Goal: Task Accomplishment & Management: Complete application form

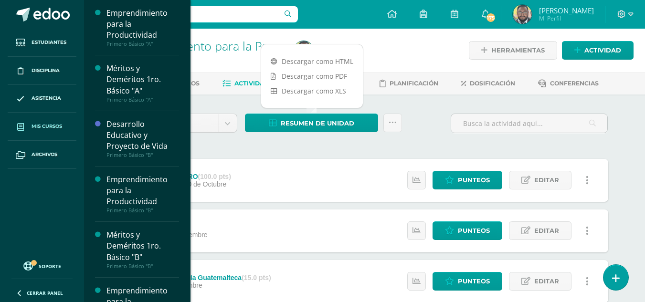
click at [50, 126] on span "Mis cursos" at bounding box center [46, 127] width 31 height 8
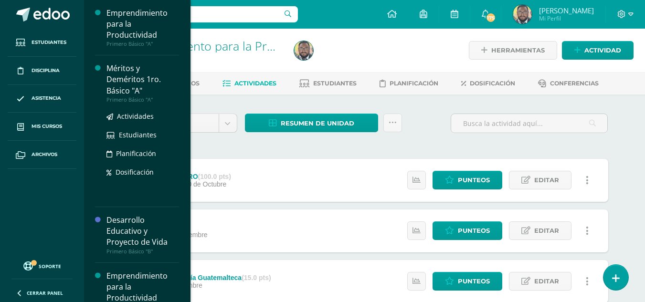
scroll to position [94, 0]
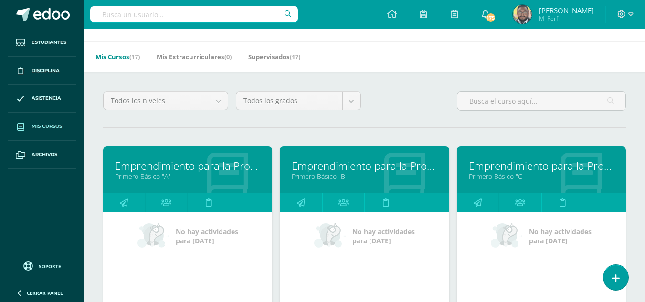
scroll to position [48, 0]
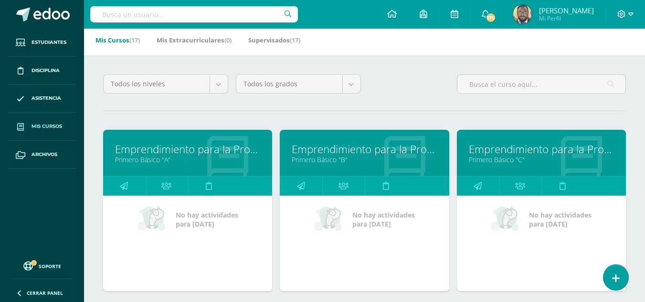
click at [506, 152] on link "Emprendimiento para la Productividad" at bounding box center [541, 149] width 145 height 15
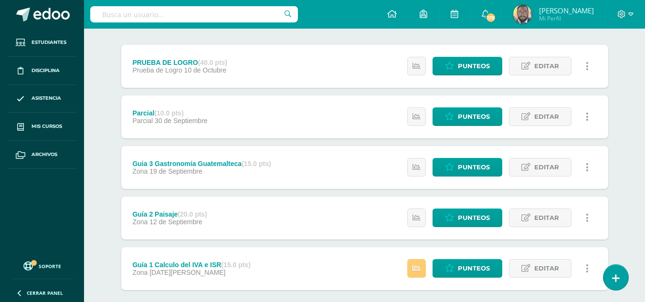
scroll to position [166, 0]
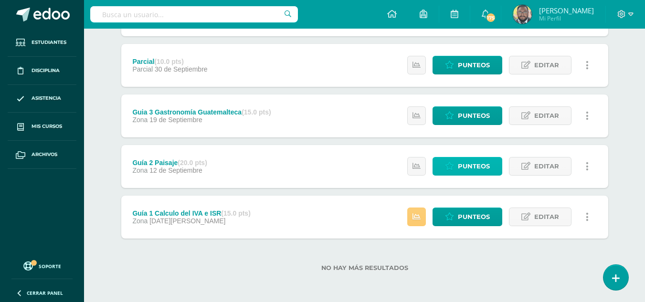
click at [475, 163] on span "Punteos" at bounding box center [474, 166] width 32 height 18
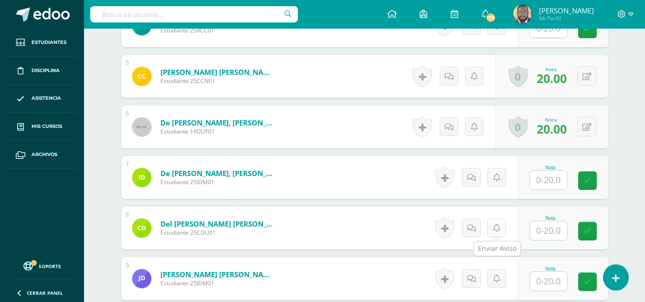
scroll to position [527, 0]
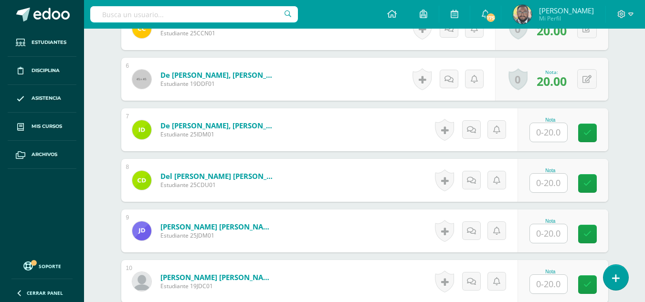
click at [553, 235] on input "text" at bounding box center [548, 233] width 37 height 19
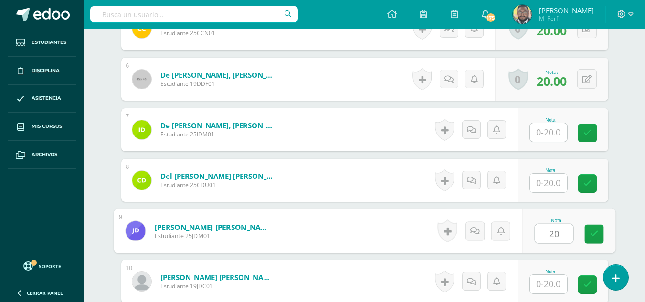
type input "20"
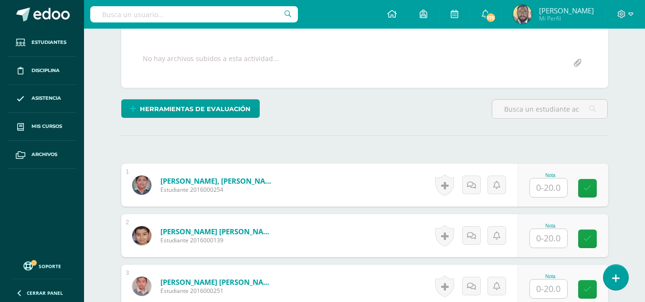
scroll to position [97, 0]
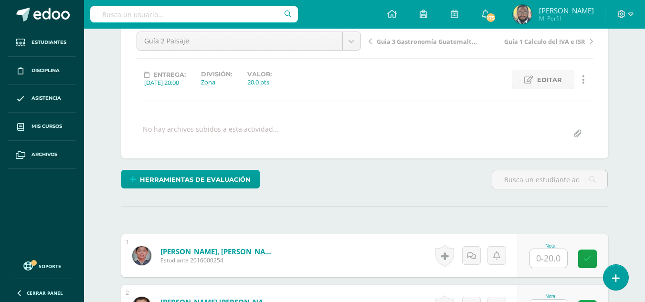
click at [552, 261] on input "text" at bounding box center [548, 258] width 37 height 19
type input "18"
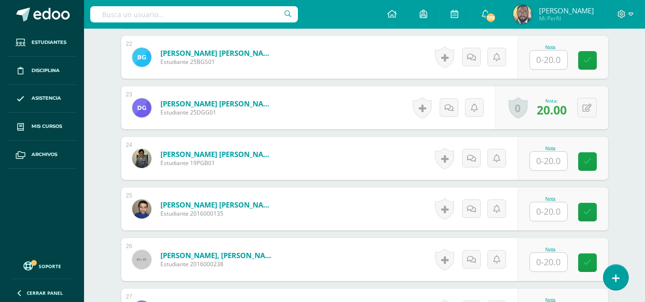
scroll to position [1402, 0]
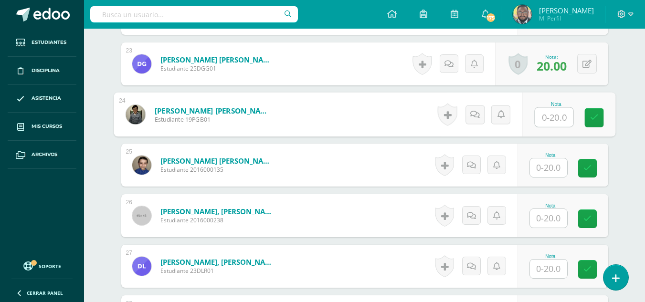
click at [548, 119] on input "text" at bounding box center [553, 117] width 38 height 19
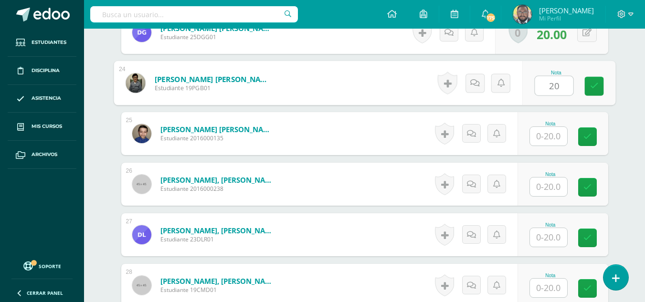
scroll to position [1450, 0]
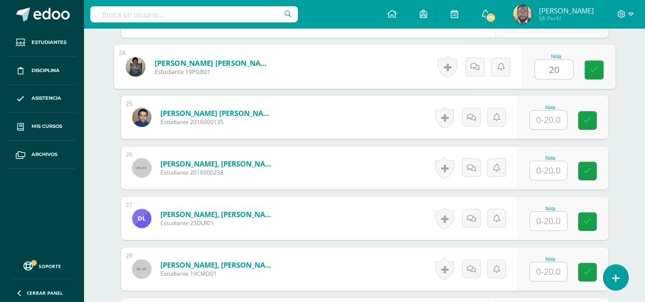
type input "20"
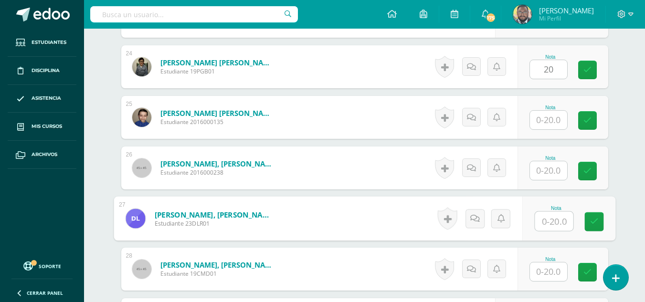
click at [550, 222] on input "text" at bounding box center [553, 221] width 38 height 19
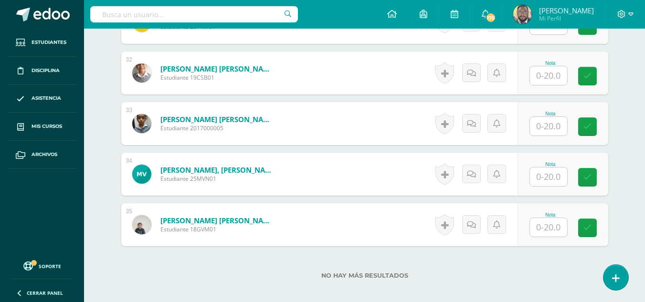
scroll to position [1806, 0]
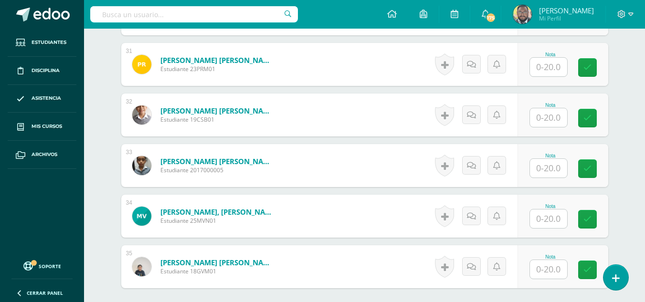
type input "20"
click at [551, 221] on input "text" at bounding box center [553, 218] width 38 height 19
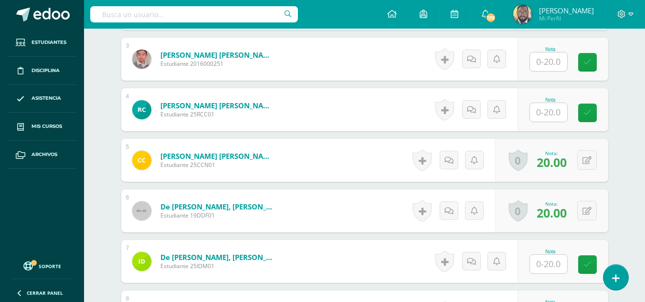
scroll to position [327, 0]
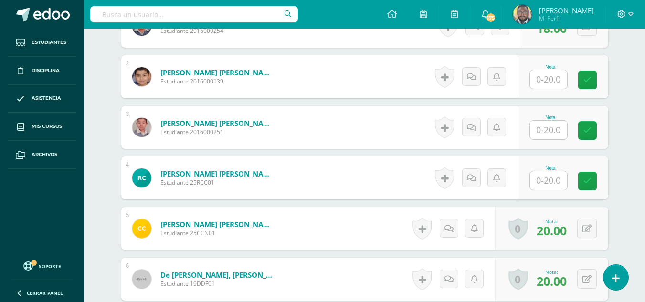
type input "20"
click at [559, 80] on input "text" at bounding box center [548, 79] width 37 height 19
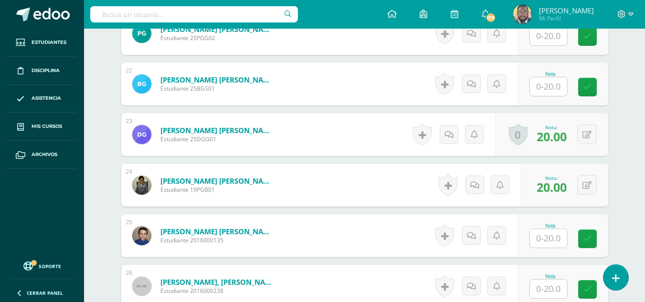
scroll to position [1377, 0]
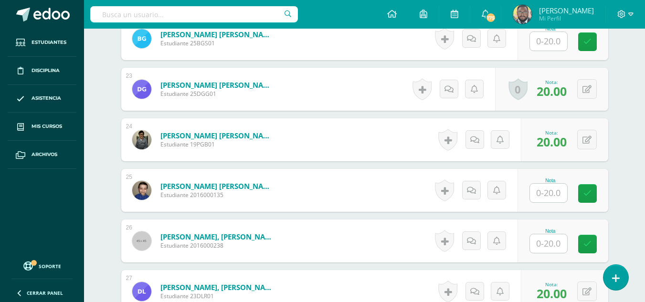
type input "15"
click at [543, 195] on input "text" at bounding box center [548, 193] width 37 height 19
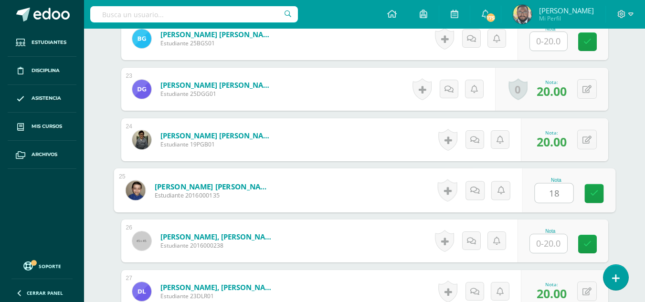
type input "18"
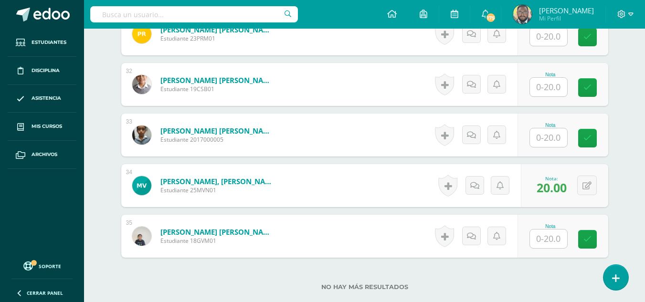
scroll to position [1902, 0]
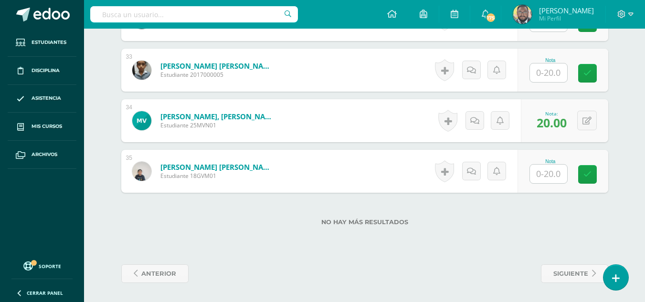
click at [553, 63] on input "text" at bounding box center [548, 72] width 37 height 19
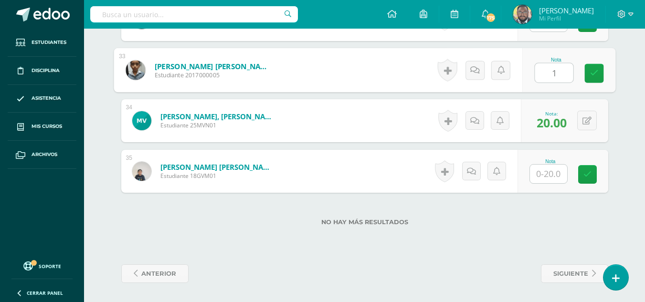
type input "15"
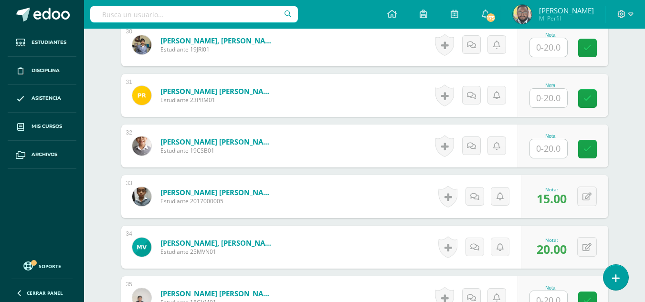
scroll to position [1758, 0]
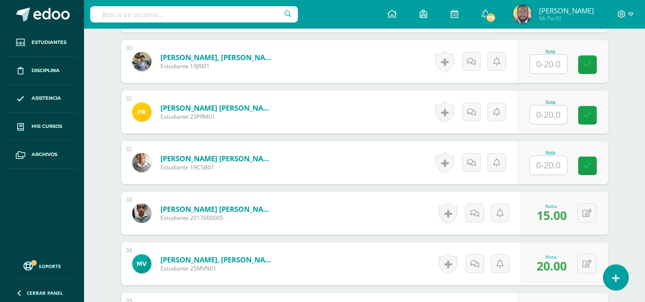
click at [549, 166] on input "text" at bounding box center [548, 165] width 37 height 19
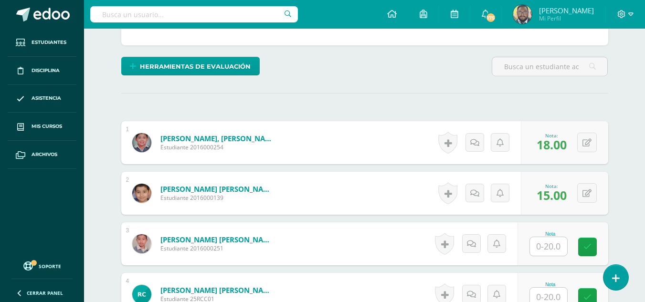
scroll to position [231, 0]
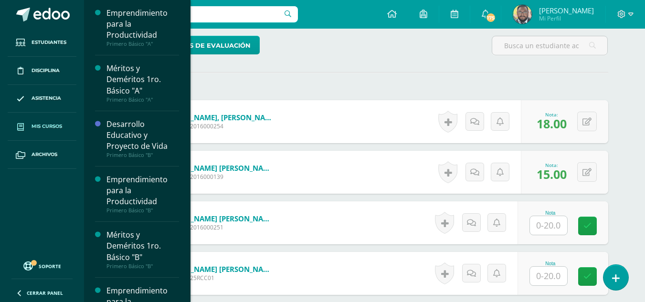
type input "20"
click at [44, 123] on span "Mis cursos" at bounding box center [46, 127] width 31 height 8
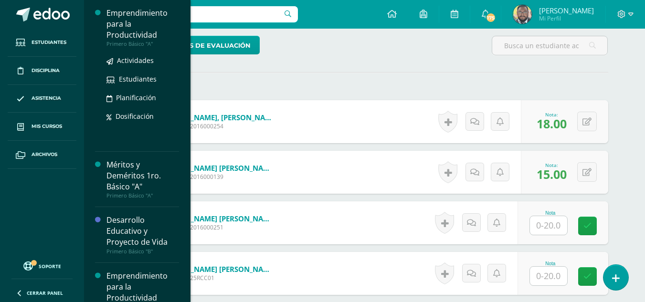
scroll to position [54, 0]
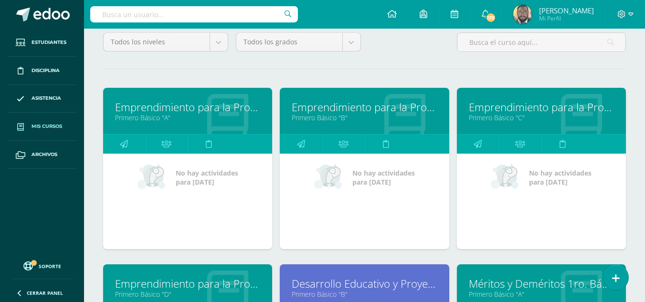
scroll to position [143, 0]
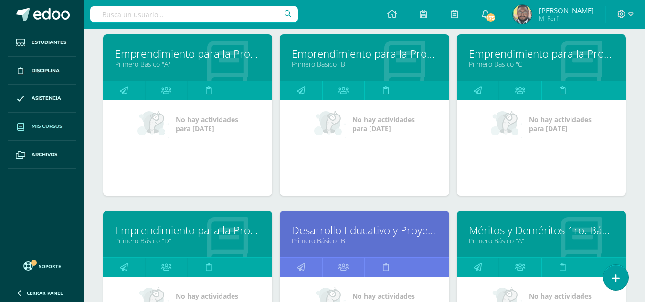
click at [300, 52] on link "Emprendimiento para la Productividad" at bounding box center [364, 53] width 145 height 15
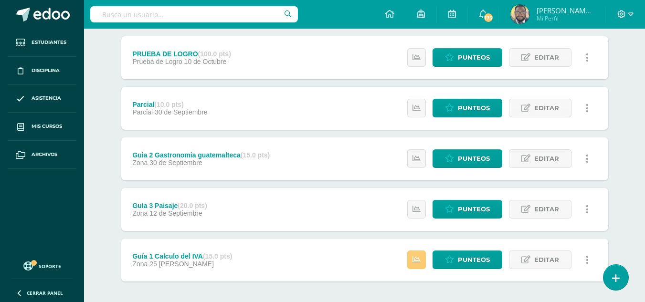
scroll to position [166, 0]
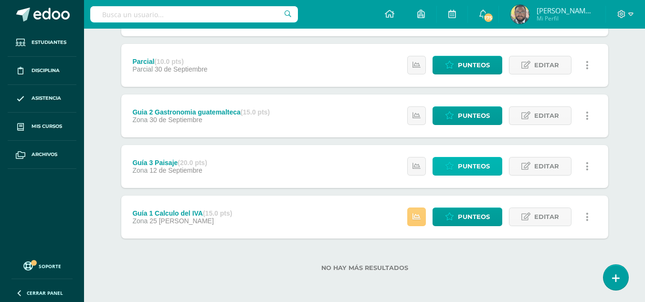
click at [439, 167] on link "Punteos" at bounding box center [467, 166] width 70 height 19
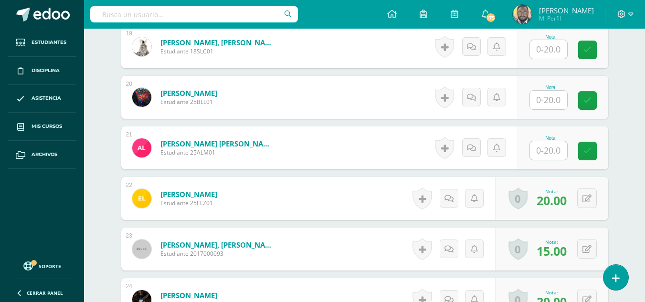
scroll to position [1233, 0]
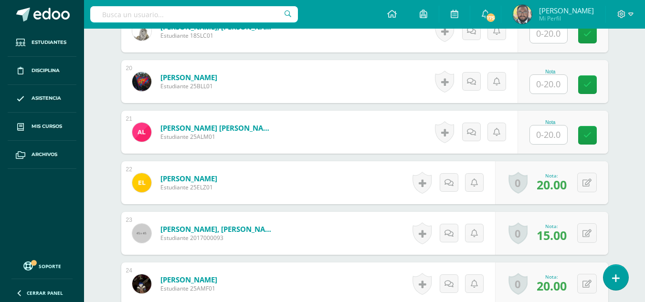
click at [557, 135] on input "text" at bounding box center [548, 134] width 37 height 19
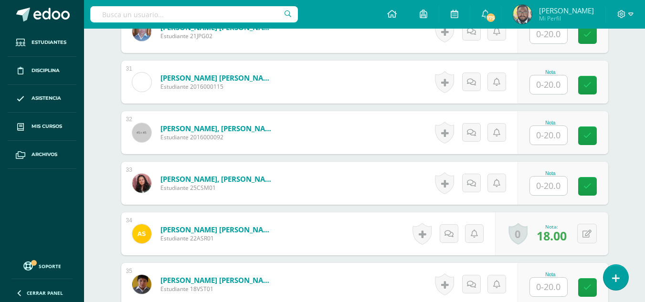
scroll to position [1805, 0]
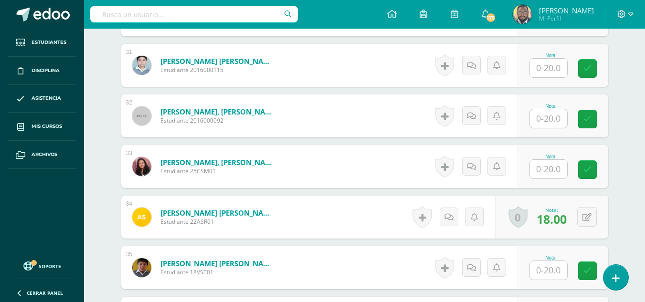
type input "20"
click at [555, 166] on input "text" at bounding box center [548, 169] width 37 height 19
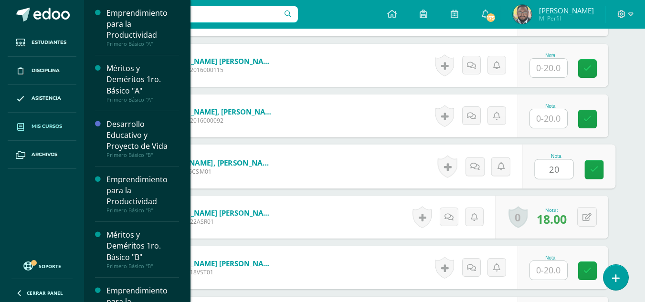
type input "20"
click at [50, 119] on link "Mis cursos" at bounding box center [42, 127] width 69 height 28
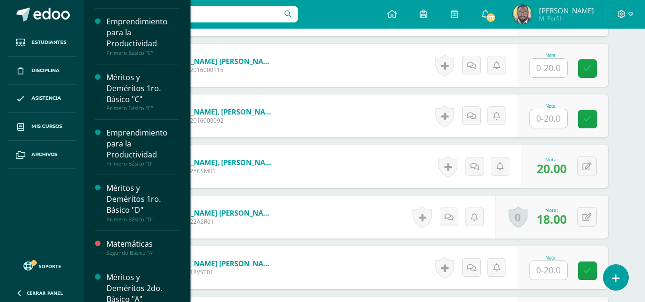
scroll to position [366, 0]
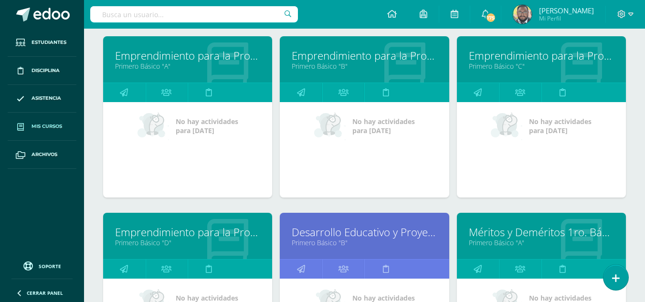
scroll to position [143, 0]
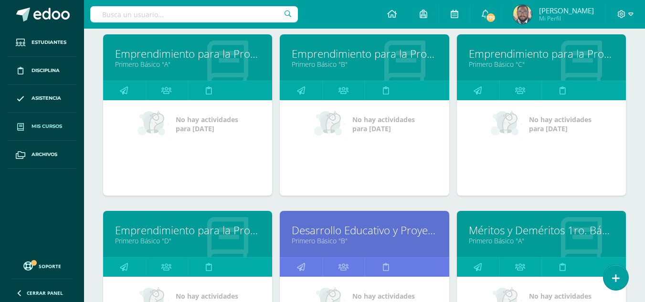
click at [485, 54] on link "Emprendimiento para la Productividad" at bounding box center [541, 53] width 145 height 15
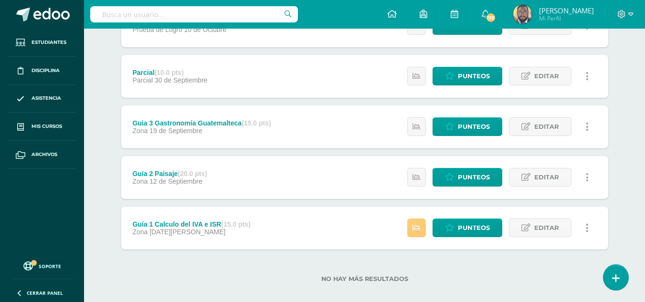
scroll to position [166, 0]
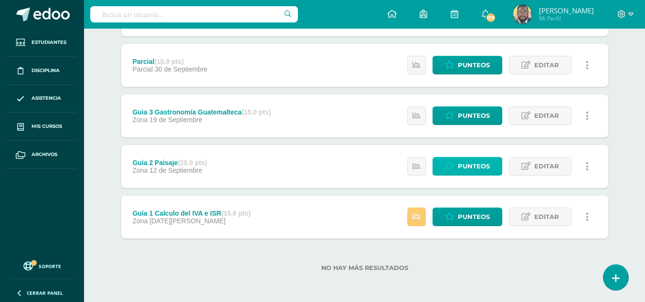
click at [492, 162] on link "Punteos" at bounding box center [467, 166] width 70 height 19
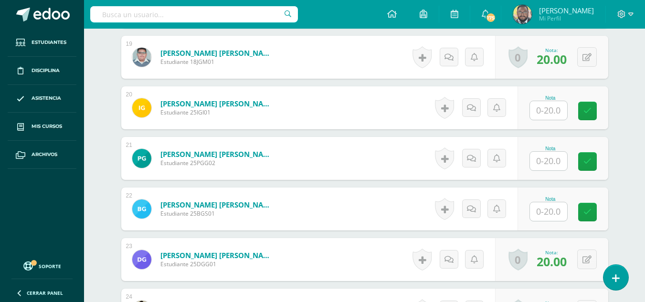
scroll to position [1207, 0]
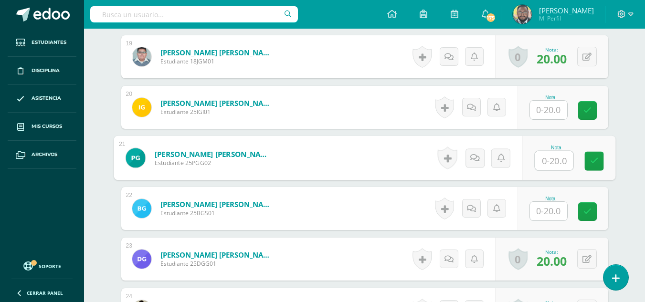
click at [543, 159] on input "text" at bounding box center [553, 160] width 38 height 19
type input "20"
click at [590, 160] on icon at bounding box center [593, 161] width 9 height 8
